Goal: Task Accomplishment & Management: Use online tool/utility

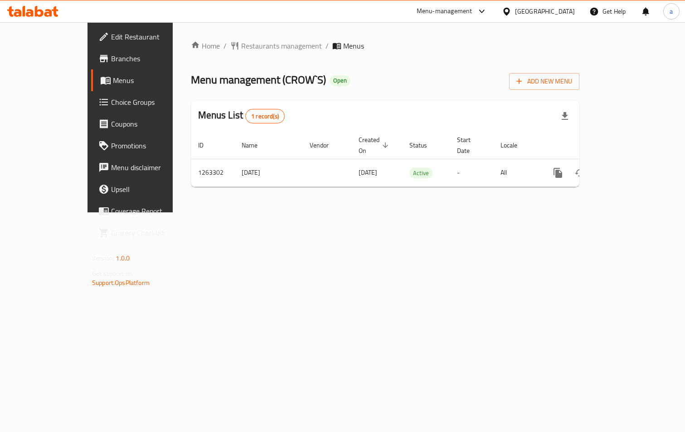
click at [111, 107] on span "Choice Groups" at bounding box center [152, 102] width 83 height 11
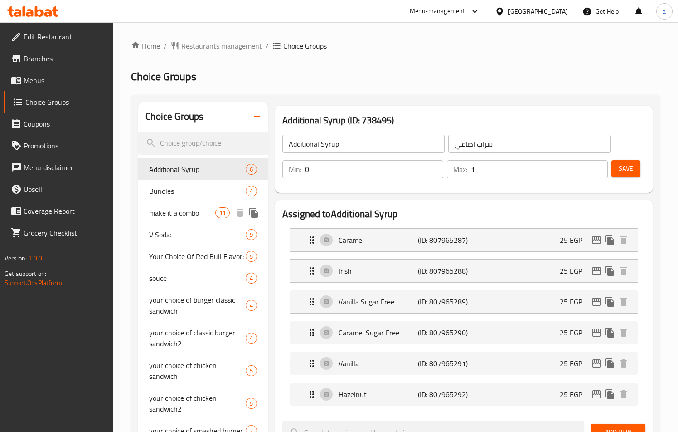
click at [169, 215] on span "make it a combo" at bounding box center [182, 212] width 66 height 11
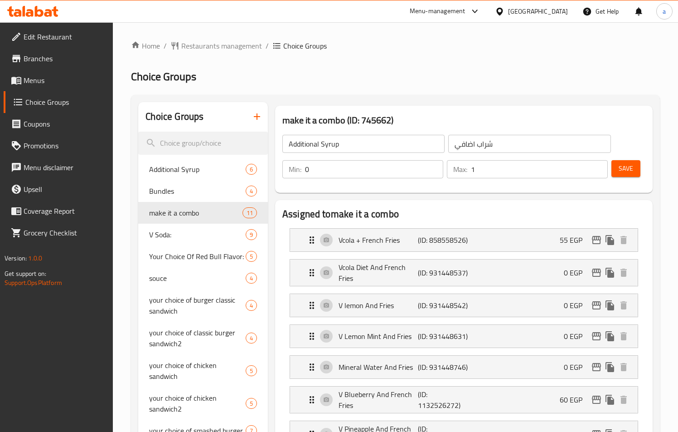
type input "make it a combo"
type input "اجعلها كومبو"
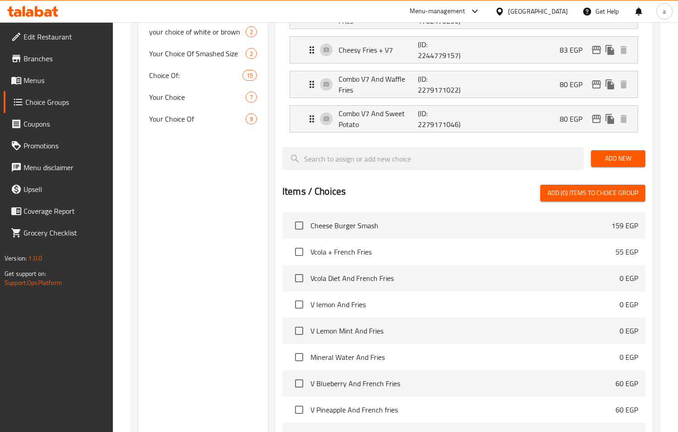
scroll to position [316, 0]
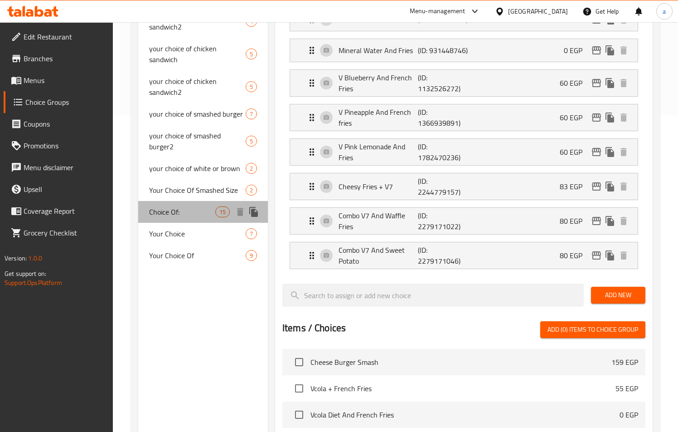
click at [179, 207] on span "Choice Of:" at bounding box center [182, 211] width 66 height 11
type input "Choice Of:"
type input "إختيار من:"
type input "6"
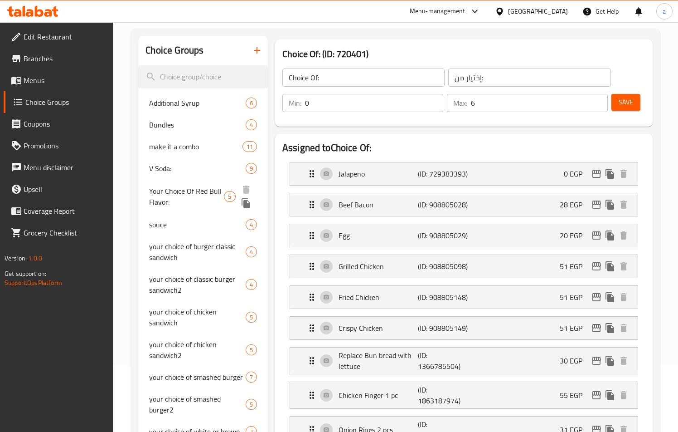
scroll to position [0, 0]
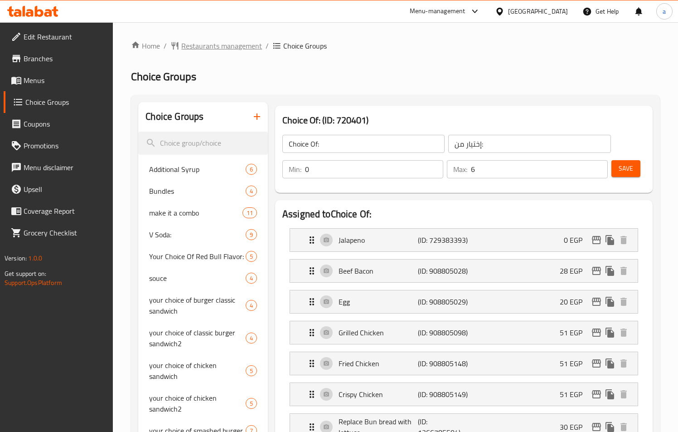
click at [201, 49] on span "Restaurants management" at bounding box center [221, 45] width 81 height 11
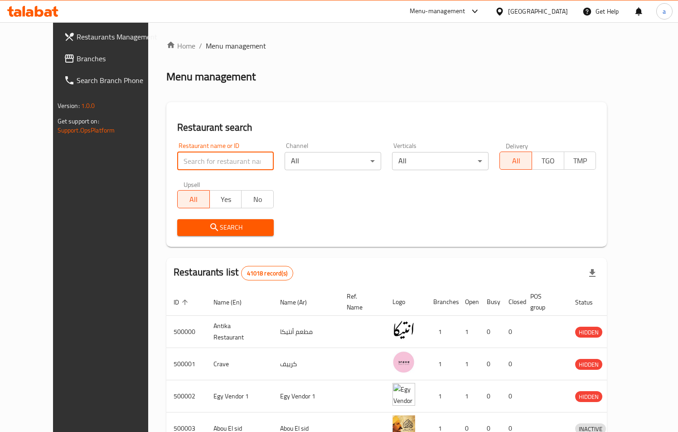
click at [188, 158] on input "search" at bounding box center [225, 161] width 97 height 18
click at [77, 59] on span "Branches" at bounding box center [118, 58] width 83 height 11
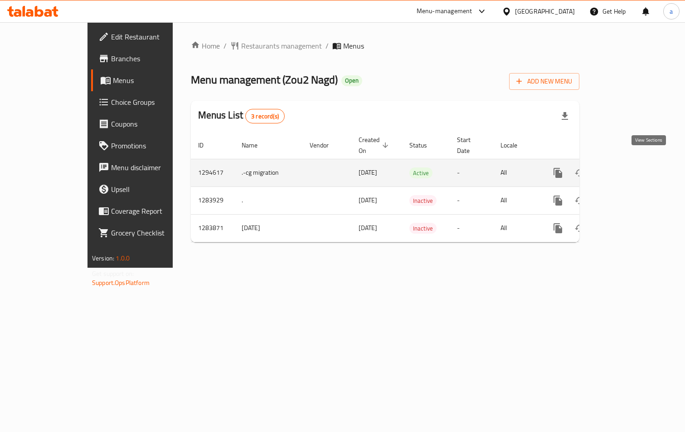
click at [634, 162] on link "enhanced table" at bounding box center [623, 173] width 22 height 22
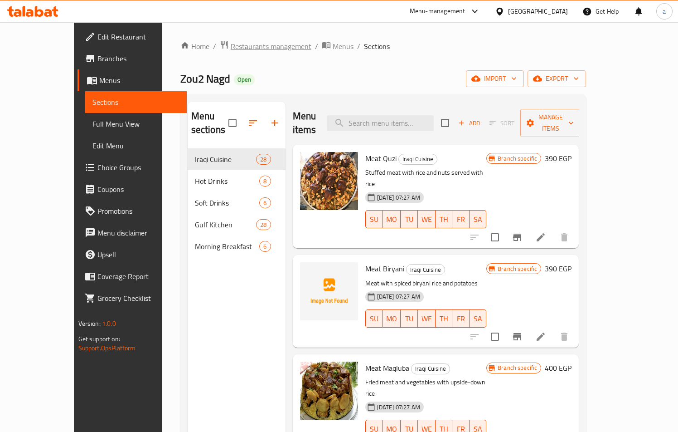
click at [231, 50] on span "Restaurants management" at bounding box center [271, 46] width 81 height 11
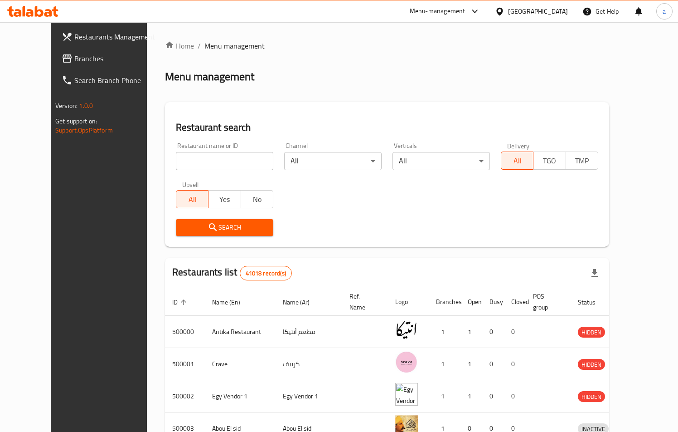
click at [74, 60] on span "Branches" at bounding box center [115, 58] width 83 height 11
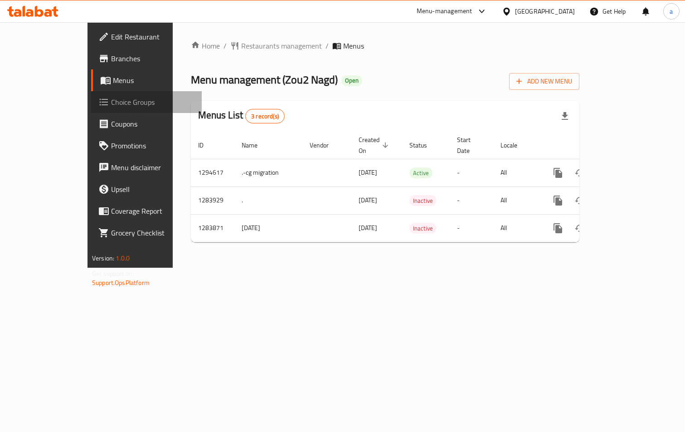
click at [111, 100] on span "Choice Groups" at bounding box center [152, 102] width 83 height 11
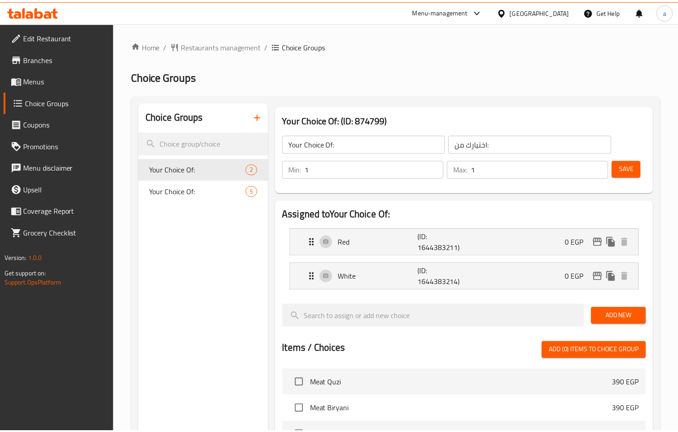
scroll to position [293, 0]
